Goal: Transaction & Acquisition: Purchase product/service

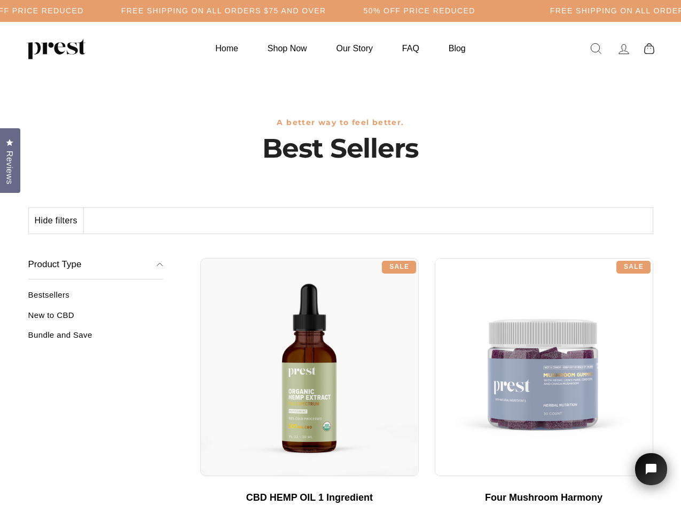
click at [340, 257] on div "**********" at bounding box center [426, 254] width 453 height 8
click at [327, 11] on h5 "Free Shipping on all orders $75 and over" at bounding box center [223, 10] width 205 height 9
click at [57, 221] on button "Hide filters" at bounding box center [56, 221] width 55 height 26
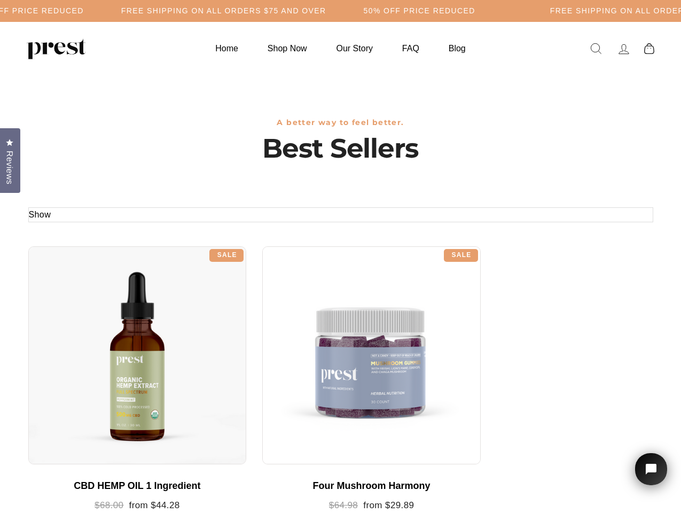
click at [96, 319] on div at bounding box center [137, 355] width 219 height 219
click at [96, 339] on div at bounding box center [137, 355] width 219 height 219
click at [10, 159] on span "Reviews" at bounding box center [10, 168] width 14 height 34
